Goal: Task Accomplishment & Management: Use online tool/utility

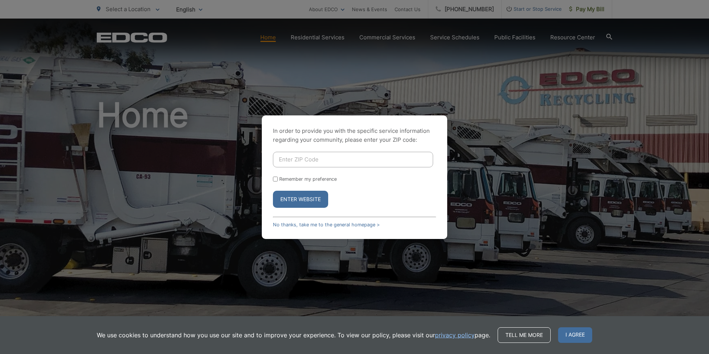
drag, startPoint x: 314, startPoint y: 159, endPoint x: 320, endPoint y: 163, distance: 6.9
click at [314, 159] on input "Enter ZIP Code" at bounding box center [353, 160] width 160 height 16
type input "92028"
click at [274, 180] on input "Remember my preference" at bounding box center [275, 178] width 5 height 5
checkbox input "true"
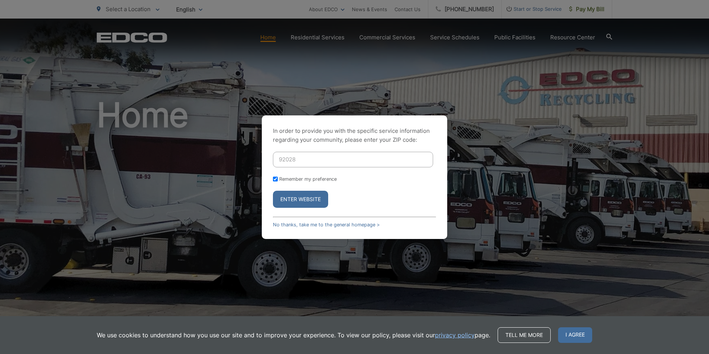
click at [284, 198] on button "Enter Website" at bounding box center [300, 199] width 55 height 17
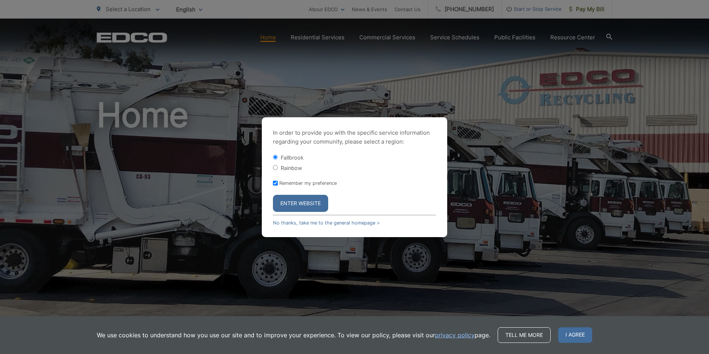
click at [297, 199] on button "Enter Website" at bounding box center [300, 203] width 55 height 17
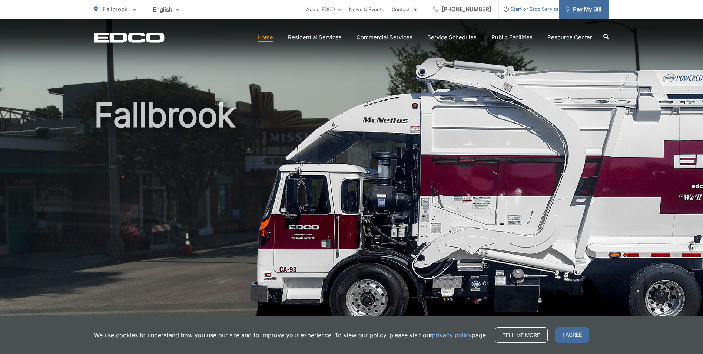
click at [593, 8] on span "Pay My Bill" at bounding box center [583, 9] width 35 height 9
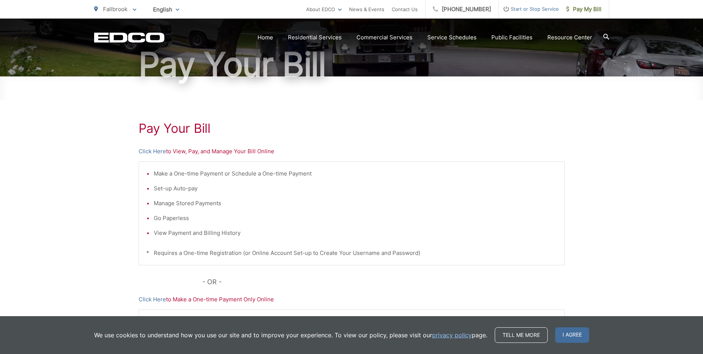
scroll to position [74, 0]
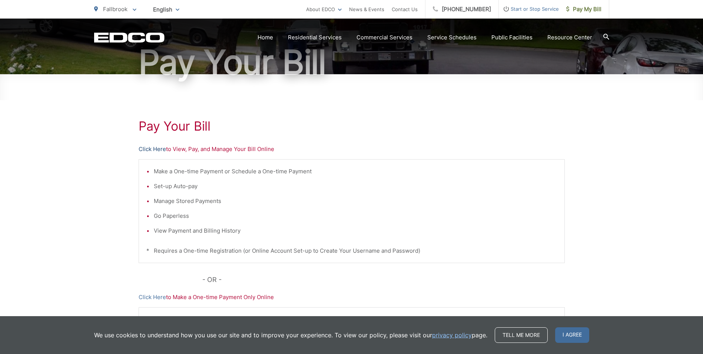
click at [158, 148] on link "Click Here" at bounding box center [152, 149] width 27 height 9
